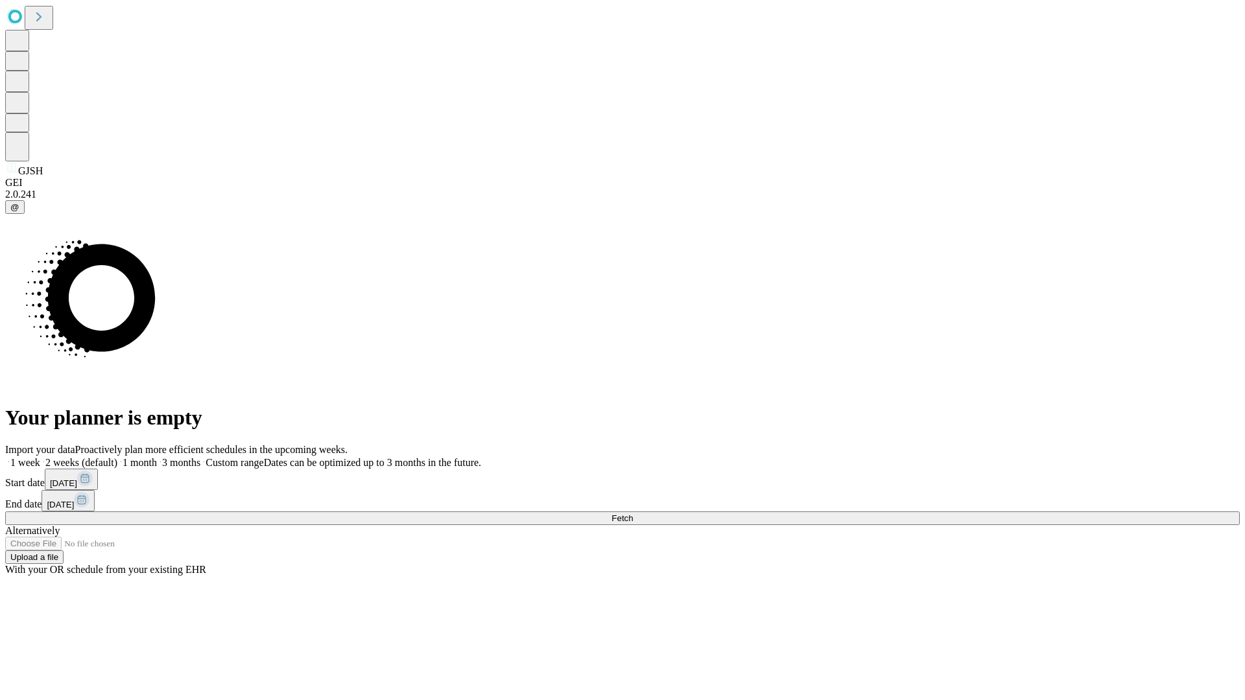
click at [633, 514] on span "Fetch" at bounding box center [622, 519] width 21 height 10
